Goal: Task Accomplishment & Management: Manage account settings

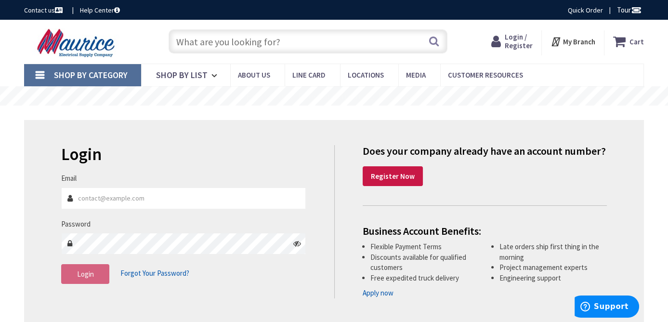
click at [519, 43] on span "Login / Register" at bounding box center [519, 41] width 28 height 18
click at [187, 194] on input "Email" at bounding box center [183, 198] width 245 height 22
type input "[EMAIL_ADDRESS][DOMAIN_NAME]"
